Goal: Task Accomplishment & Management: Use online tool/utility

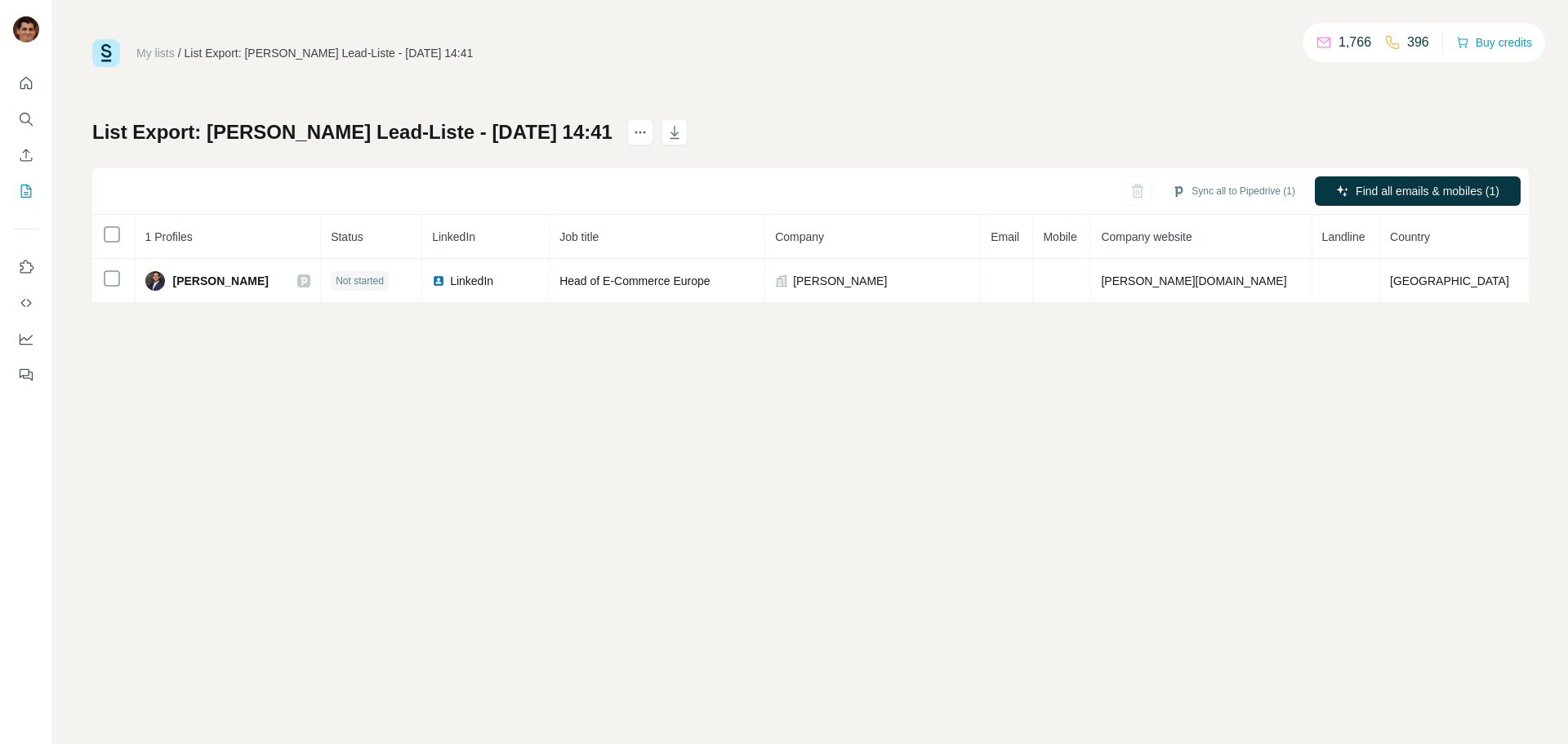
drag, startPoint x: 1211, startPoint y: 193, endPoint x: 1268, endPoint y: 312, distance: 131.9
click at [1211, 192] on button "Sync all to Pipedrive (1)" at bounding box center [1233, 191] width 146 height 24
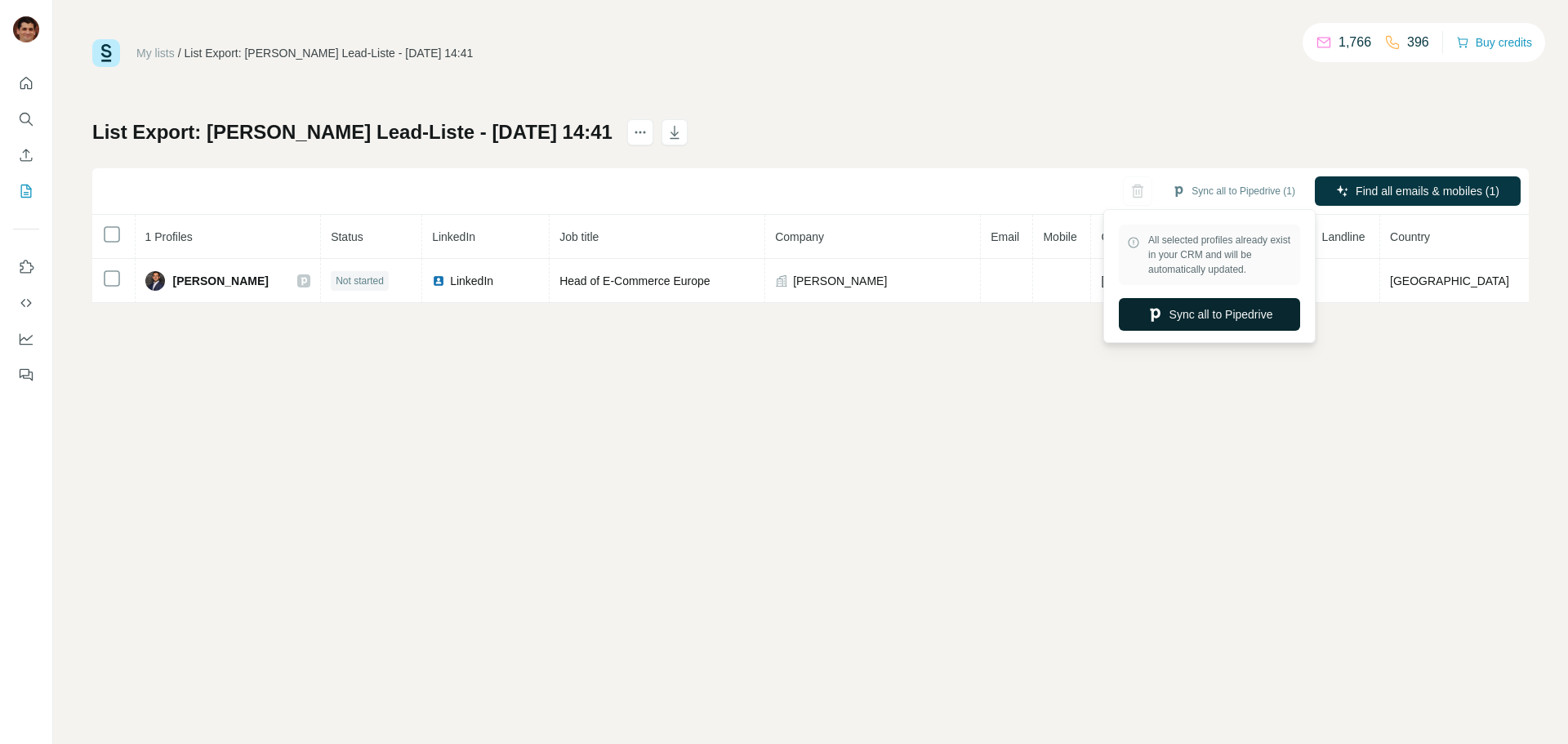
click at [1203, 310] on button "Sync all to Pipedrive" at bounding box center [1210, 314] width 181 height 33
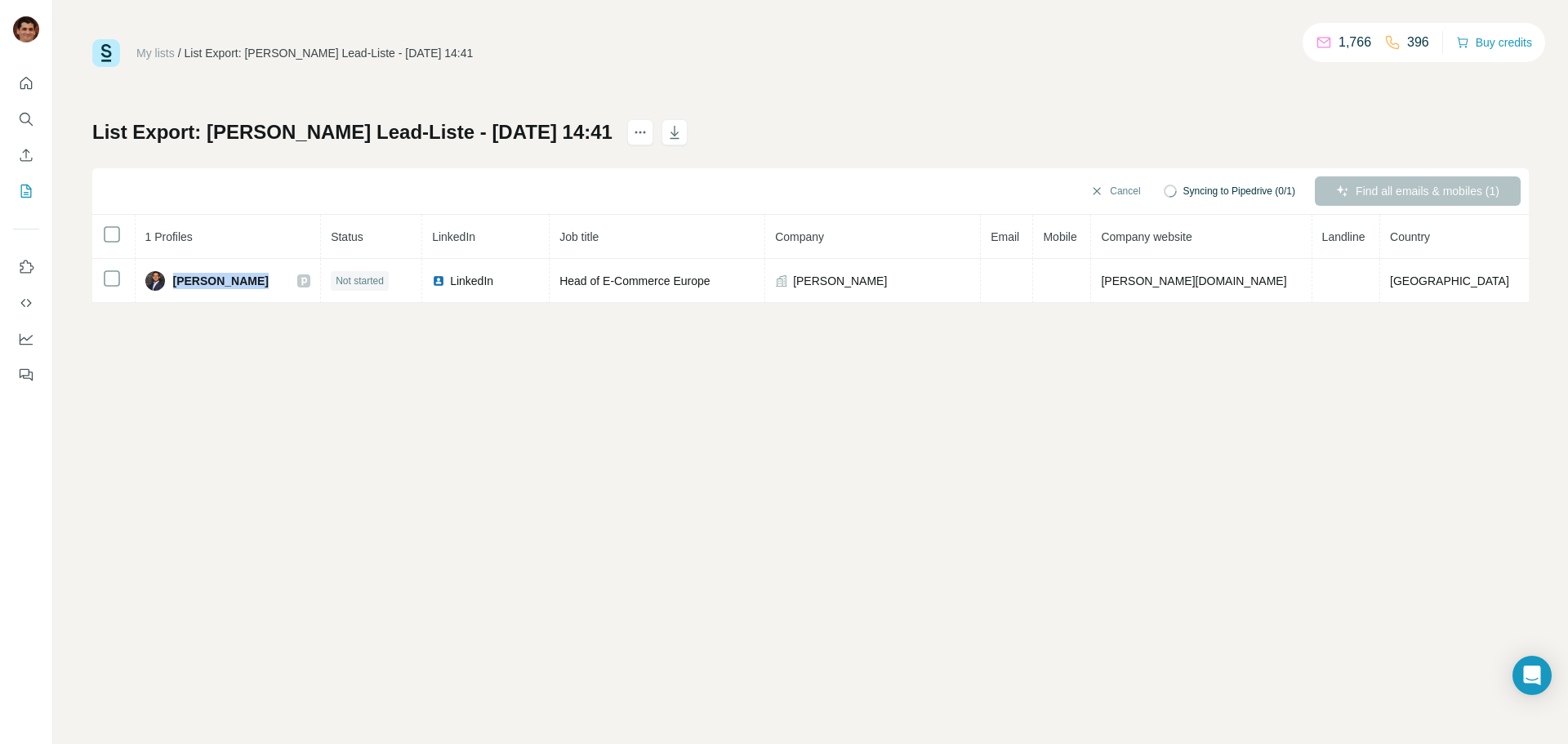
drag, startPoint x: 205, startPoint y: 286, endPoint x: 205, endPoint y: 329, distance: 43.0
click at [181, 287] on div "[PERSON_NAME]" at bounding box center [228, 281] width 166 height 20
copy span "[PERSON_NAME]"
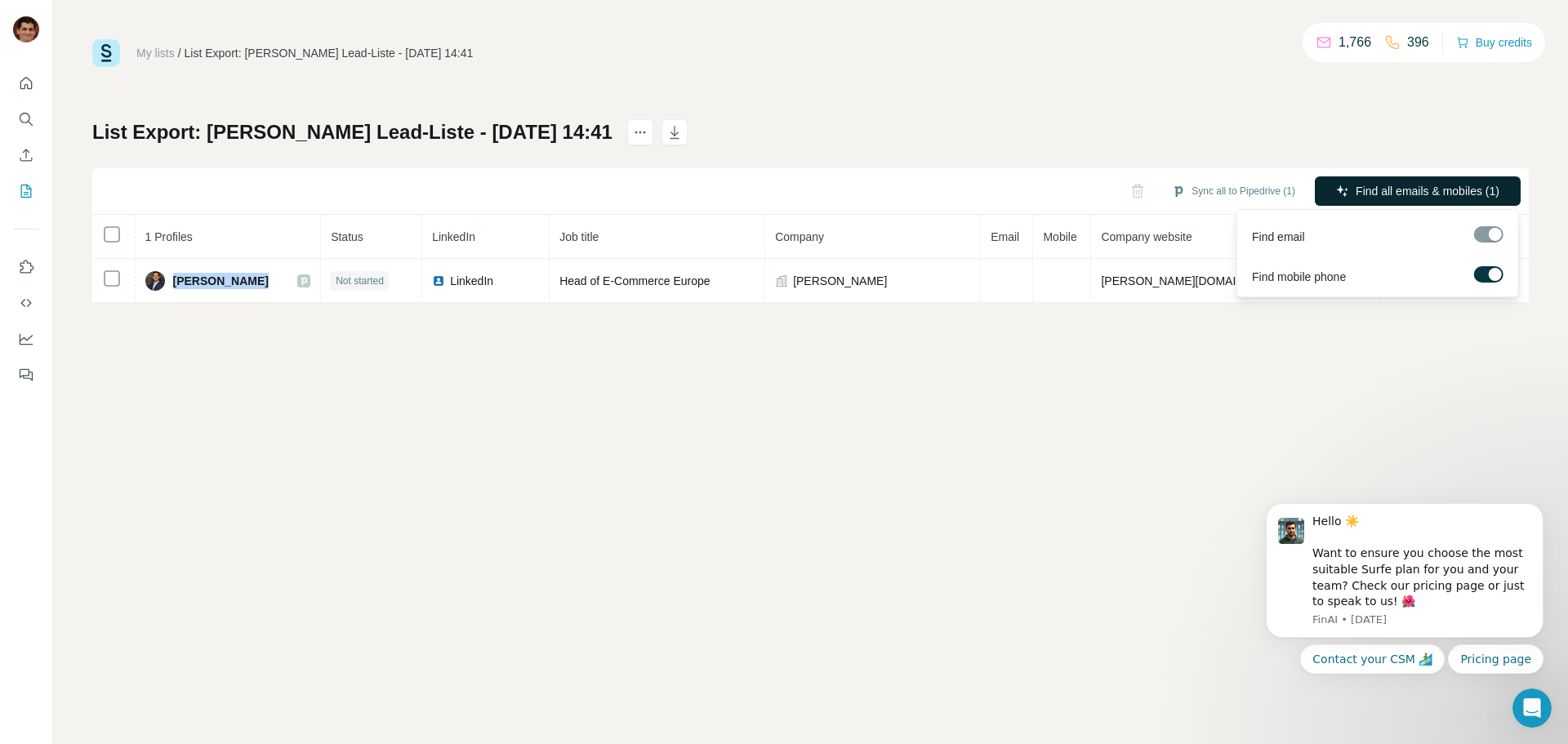
click at [1386, 190] on span "Find all emails & mobiles (1)" at bounding box center [1427, 191] width 143 height 16
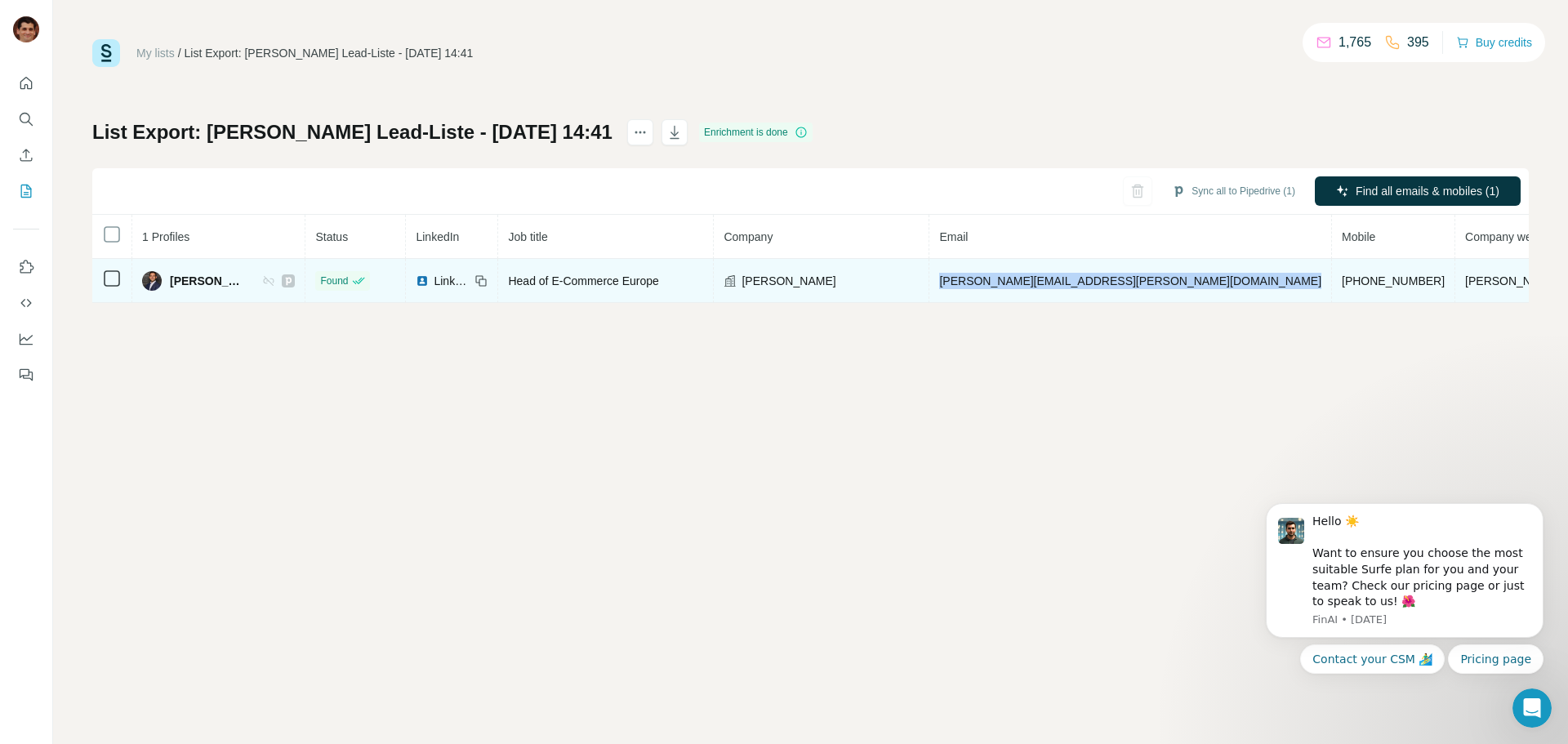
drag, startPoint x: 1144, startPoint y: 282, endPoint x: 945, endPoint y: 281, distance: 199.0
click at [945, 281] on tr "[PERSON_NAME] Found LinkedIn Head of E-Commerce Europe [PERSON_NAME] [PERSON_NA…" at bounding box center [978, 281] width 1772 height 44
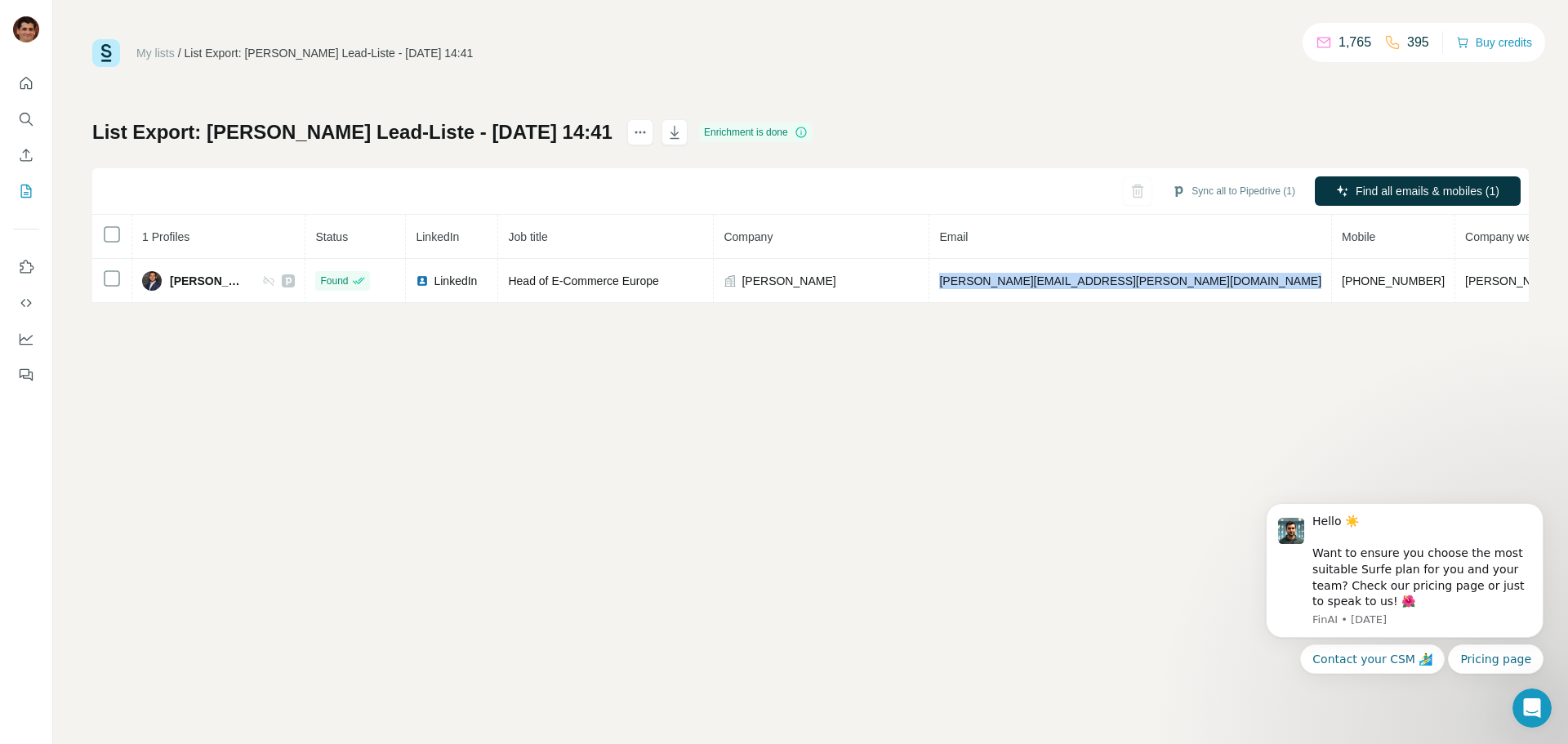
copy span "[PERSON_NAME][EMAIL_ADDRESS][PERSON_NAME][DOMAIN_NAME]"
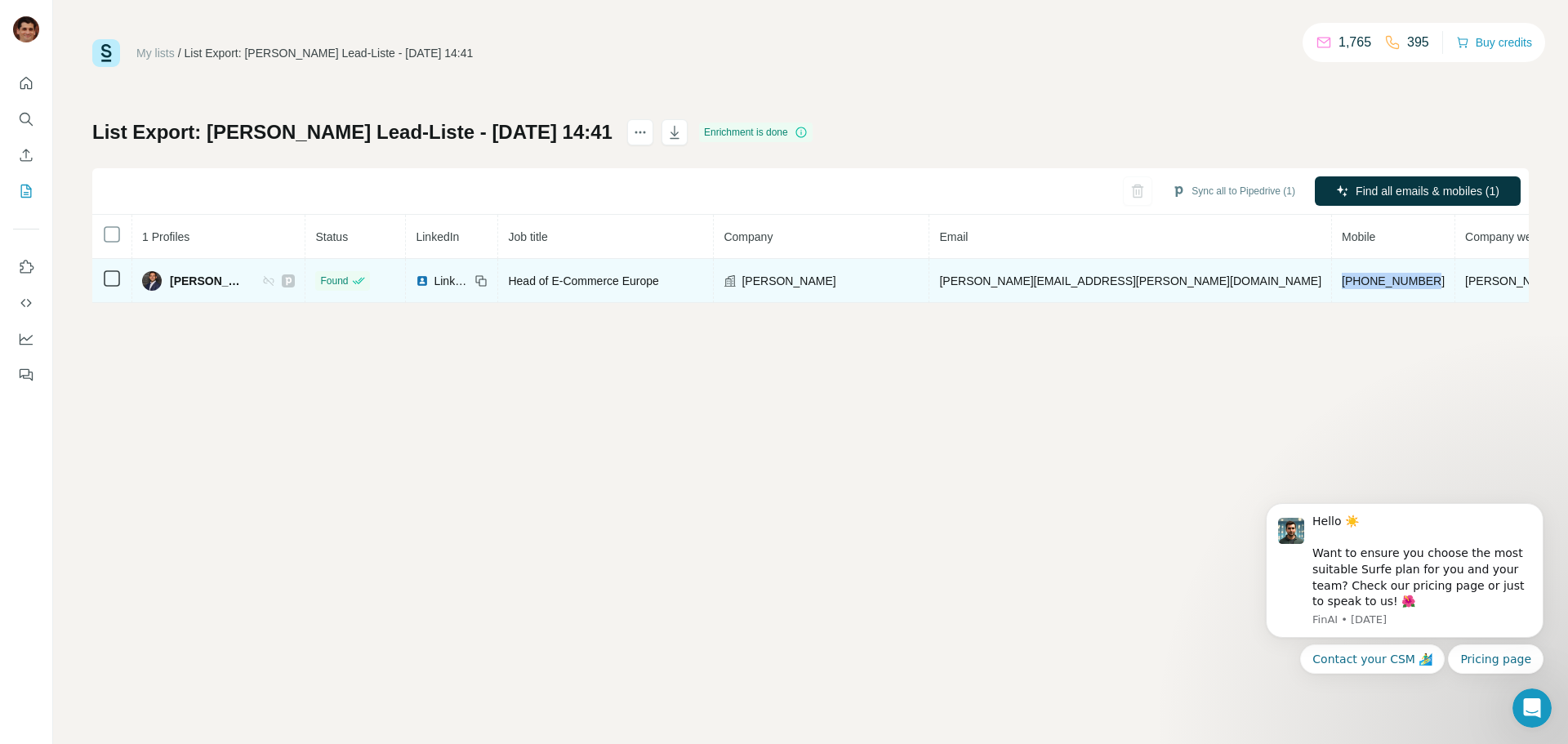
drag, startPoint x: 1251, startPoint y: 280, endPoint x: 1150, endPoint y: 282, distance: 101.0
click at [1332, 282] on td "[PHONE_NUMBER]" at bounding box center [1394, 281] width 123 height 44
copy span "[PHONE_NUMBER]"
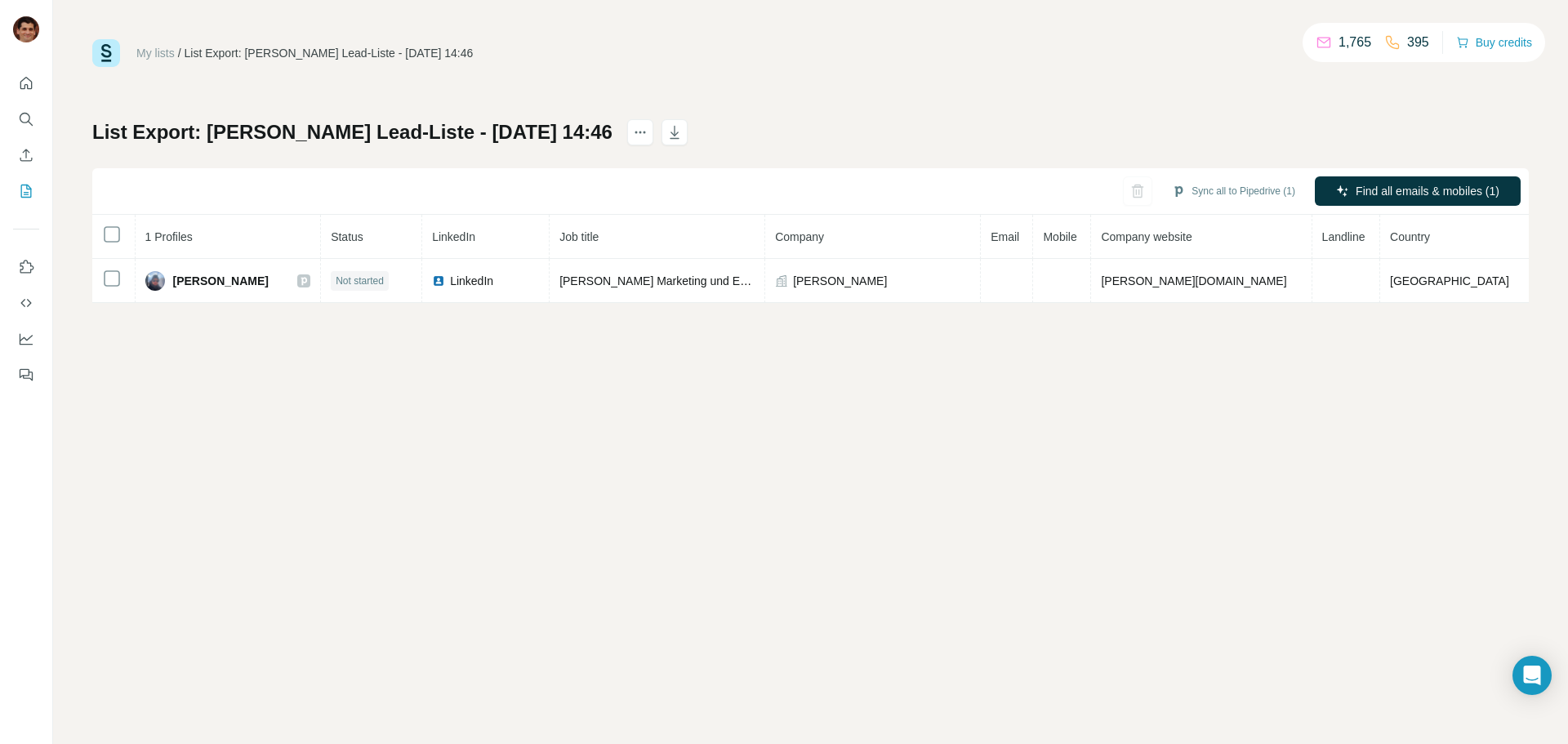
click at [1265, 205] on div "Sync all to Pipedrive (1)" at bounding box center [1233, 191] width 146 height 29
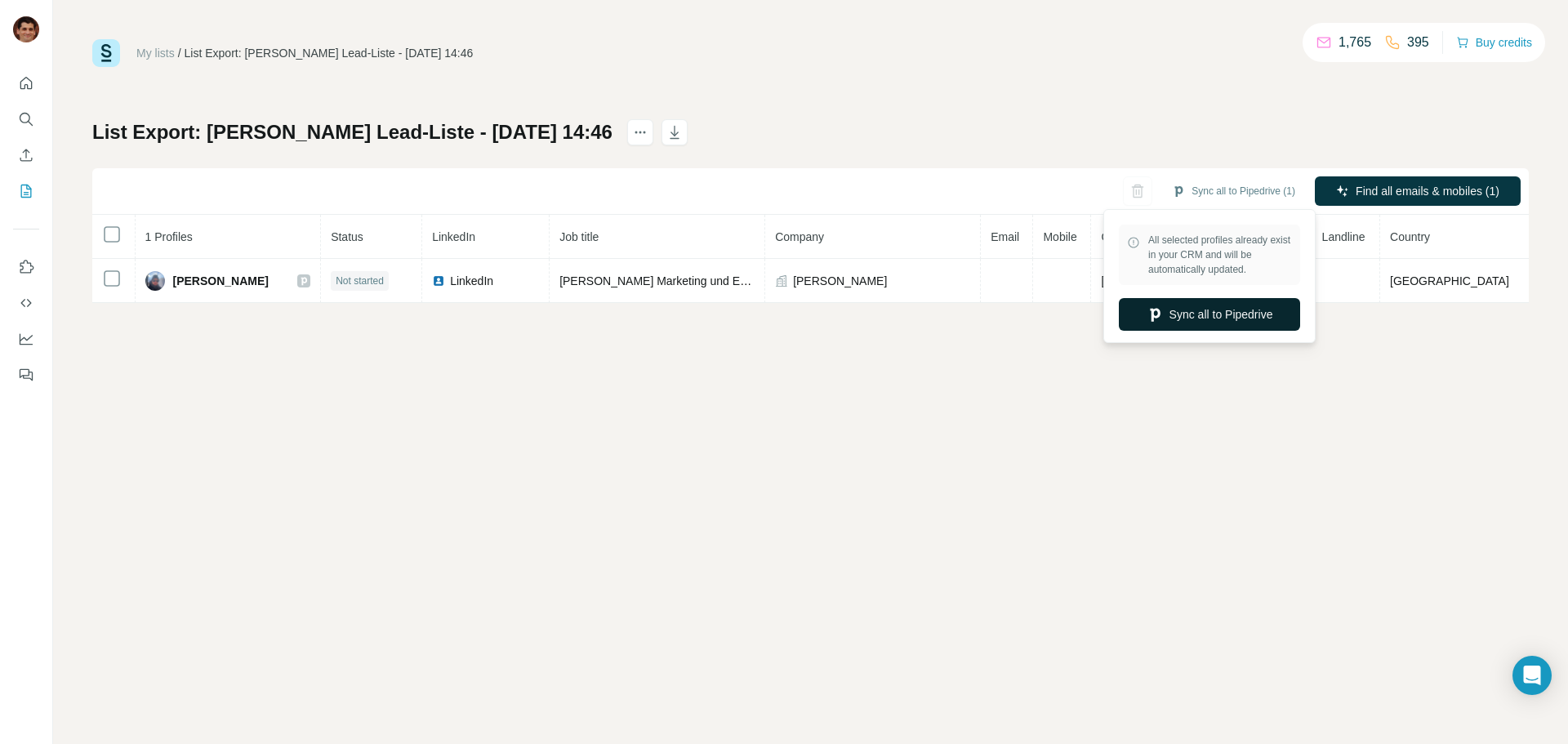
click at [1226, 310] on button "Sync all to Pipedrive" at bounding box center [1210, 314] width 181 height 33
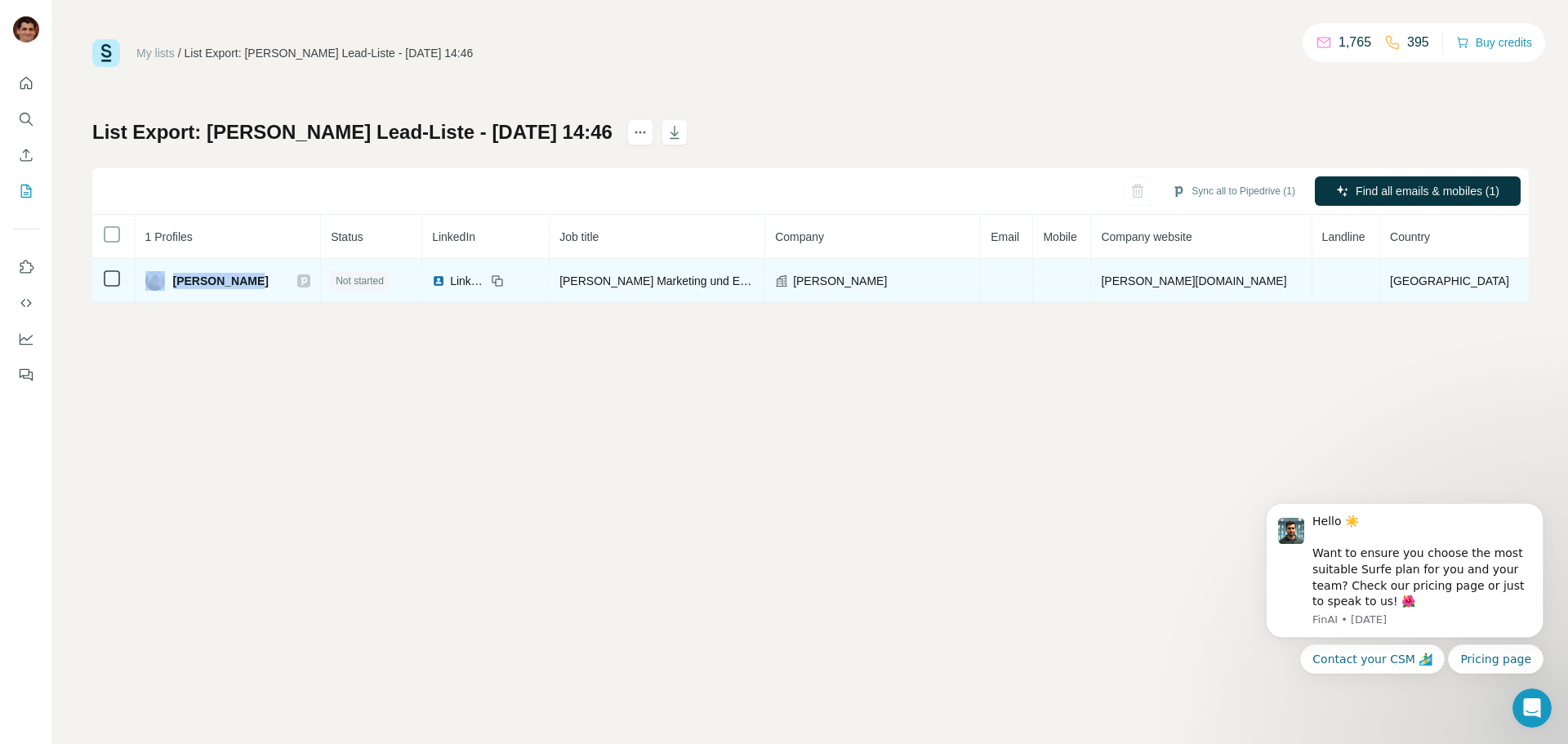
drag, startPoint x: 270, startPoint y: 287, endPoint x: 178, endPoint y: 292, distance: 92.1
click at [178, 292] on td "Michael Veth" at bounding box center [229, 281] width 187 height 44
click at [288, 298] on td "Michael Veth" at bounding box center [229, 281] width 187 height 44
drag, startPoint x: 270, startPoint y: 281, endPoint x: 188, endPoint y: 287, distance: 82.2
click at [188, 287] on div "Michael Veth" at bounding box center [228, 281] width 166 height 20
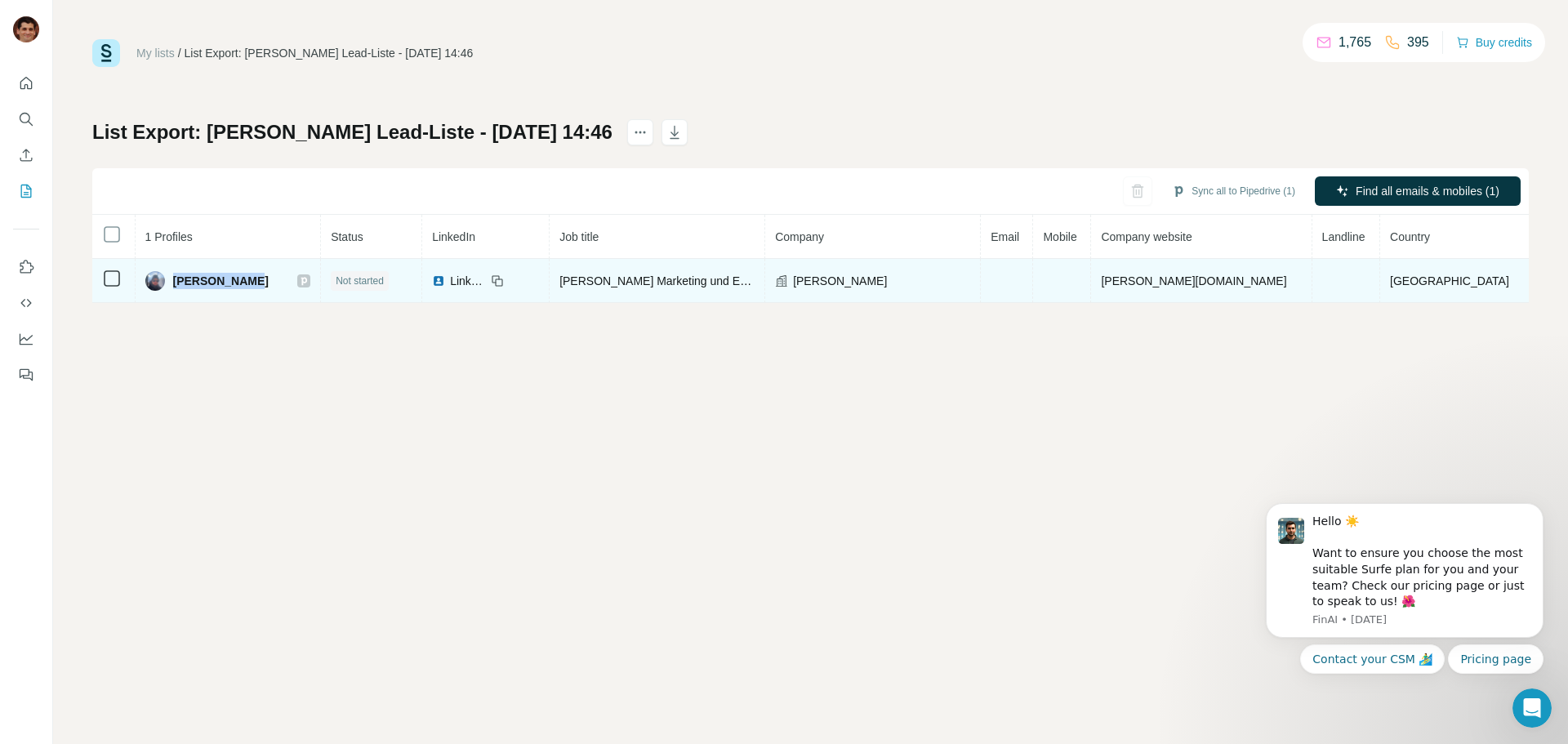
copy span "Michael Veth"
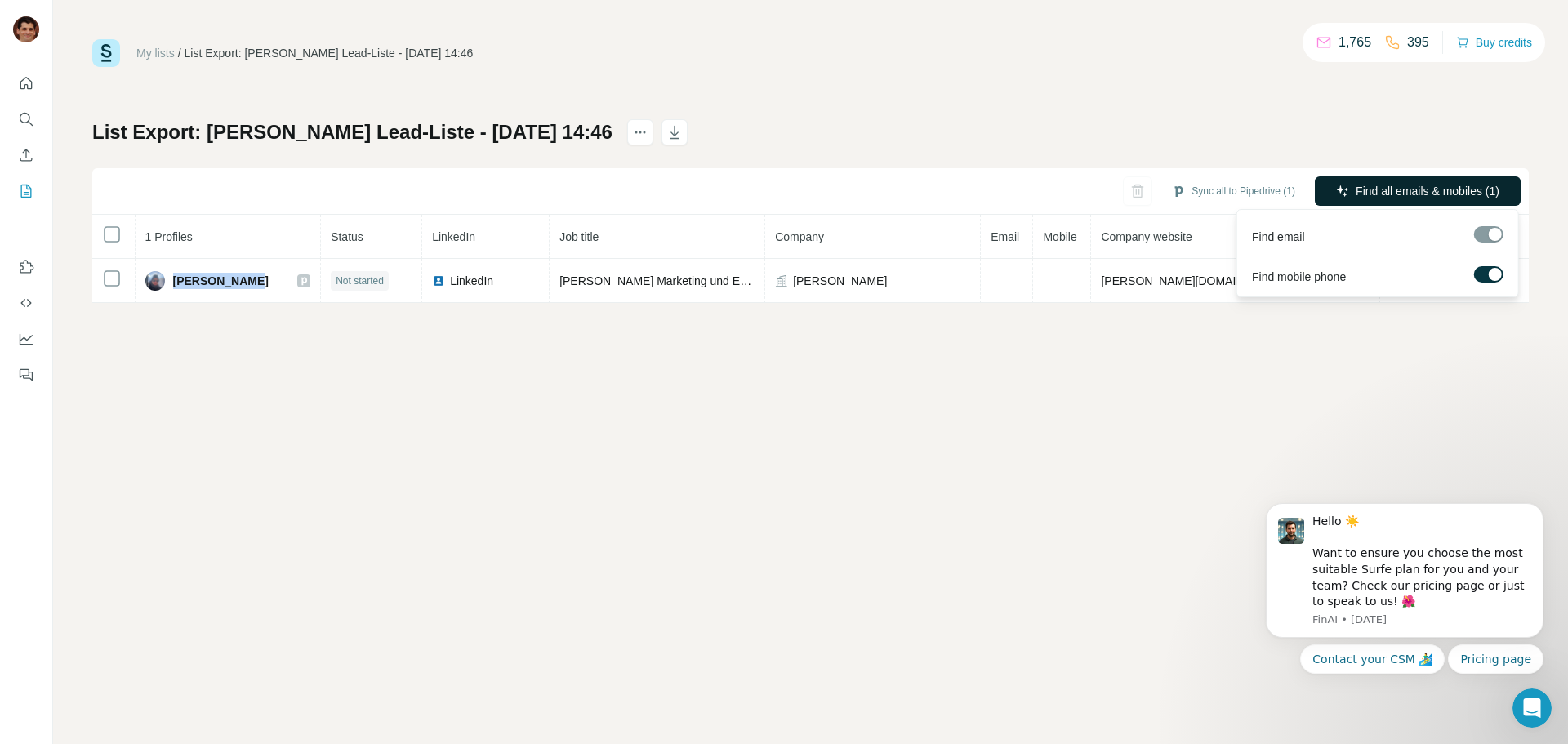
click at [1371, 187] on span "Find all emails & mobiles (1)" at bounding box center [1427, 191] width 143 height 16
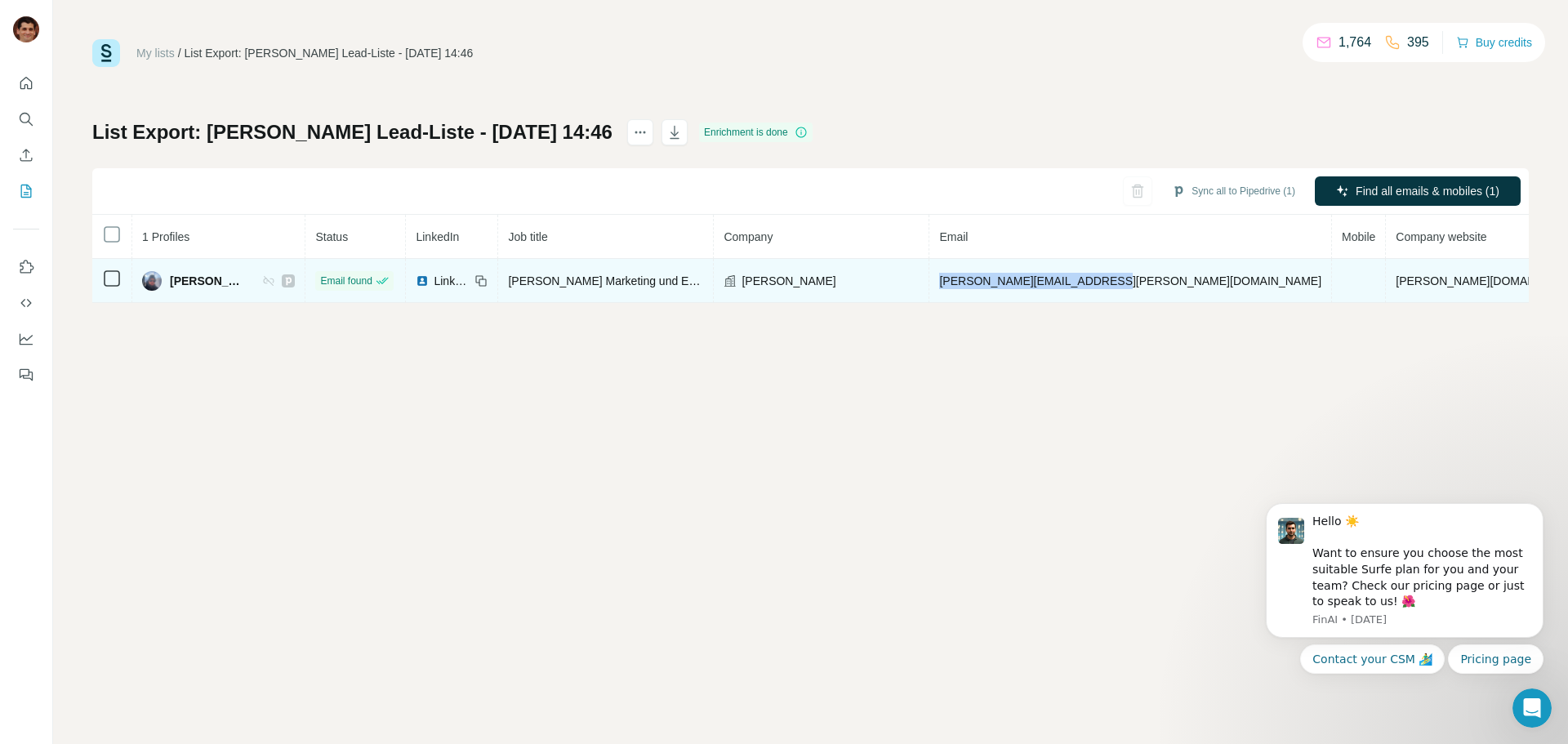
drag, startPoint x: 1166, startPoint y: 287, endPoint x: 984, endPoint y: 283, distance: 182.0
click at [984, 283] on td "m.veth@bernstein-badshop.de" at bounding box center [1131, 281] width 402 height 44
copy span "m.veth@bernstein-badshop.de"
